Goal: Task Accomplishment & Management: Manage account settings

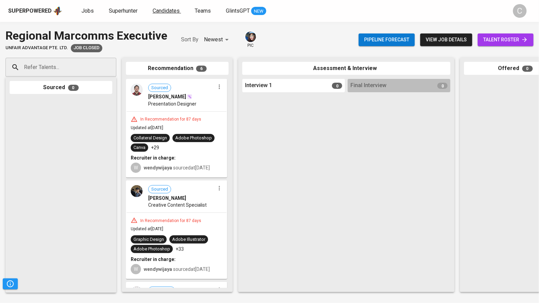
click at [172, 12] on span "Candidates" at bounding box center [165, 11] width 27 height 6
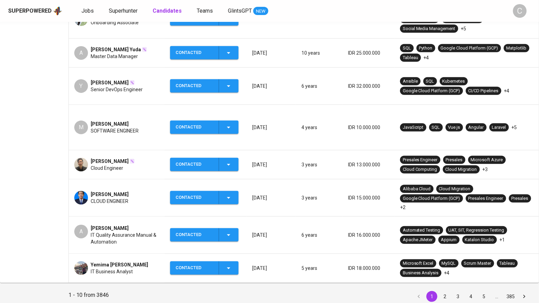
scroll to position [224, 0]
click at [236, 262] on button "Contacted" at bounding box center [204, 268] width 68 height 13
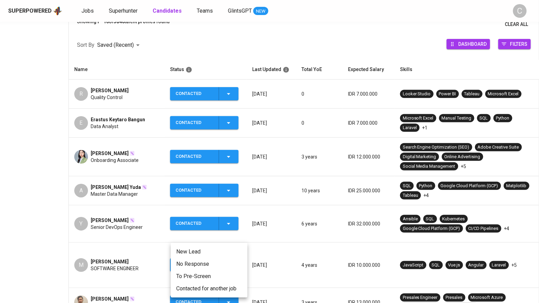
scroll to position [212, 0]
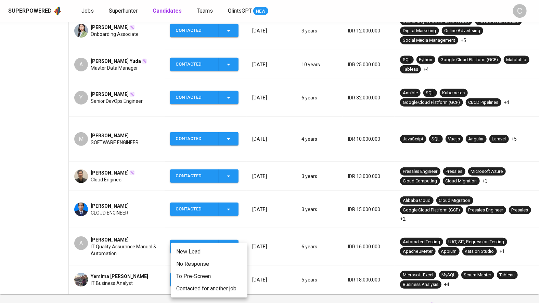
click at [18, 196] on div at bounding box center [269, 151] width 539 height 303
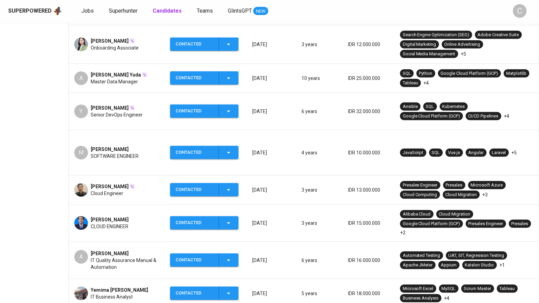
scroll to position [224, 0]
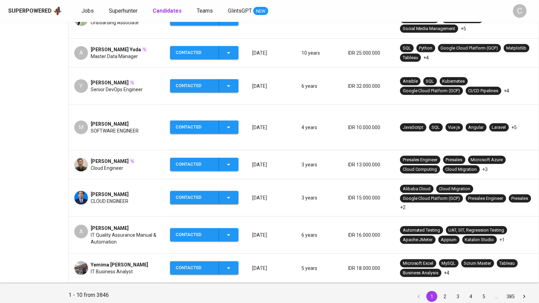
click at [441, 291] on button "2" at bounding box center [444, 296] width 11 height 11
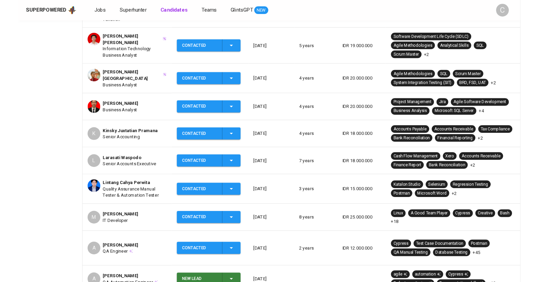
scroll to position [230, 0]
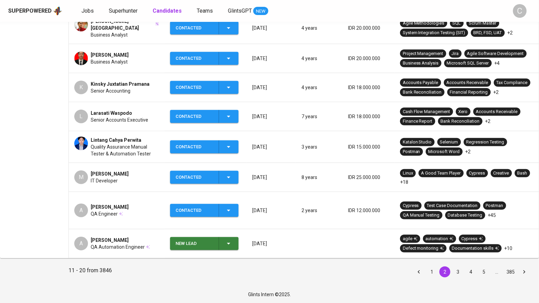
click at [231, 32] on icon "button" at bounding box center [228, 28] width 8 height 8
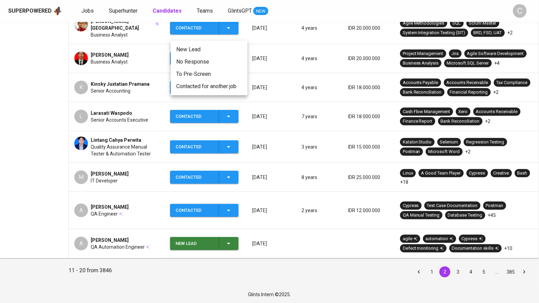
click at [129, 31] on div at bounding box center [269, 151] width 539 height 303
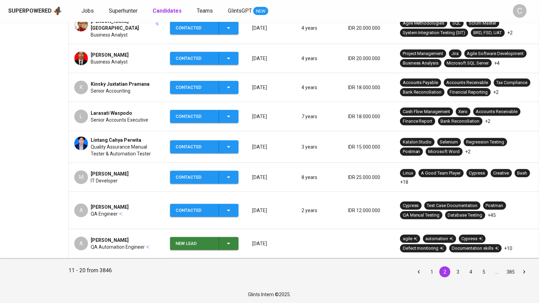
click at [104, 34] on span "Business Analyst" at bounding box center [109, 34] width 37 height 7
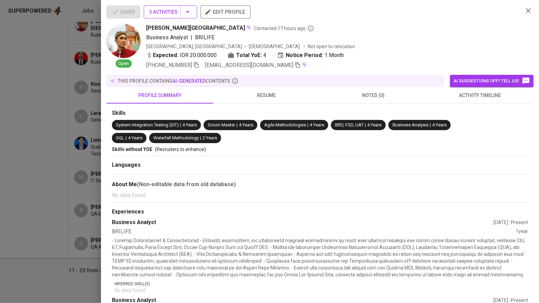
click at [188, 15] on icon "button" at bounding box center [187, 12] width 8 height 8
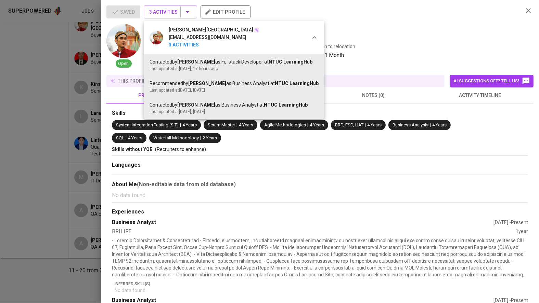
click at [38, 135] on div at bounding box center [269, 151] width 539 height 303
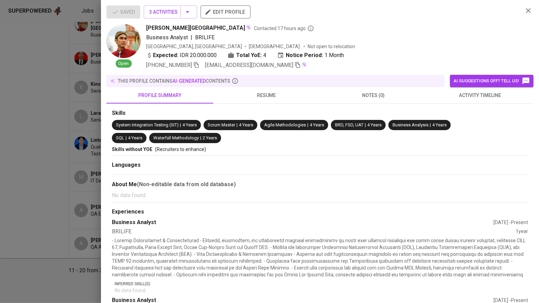
click at [46, 158] on div at bounding box center [269, 151] width 539 height 303
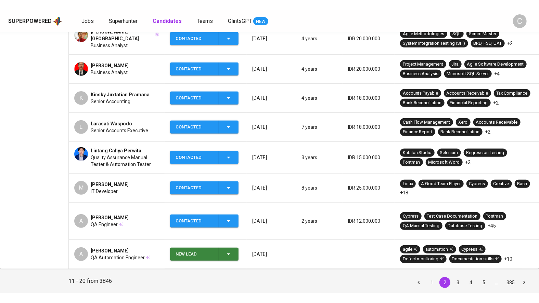
scroll to position [230, 0]
